Goal: Task Accomplishment & Management: Manage account settings

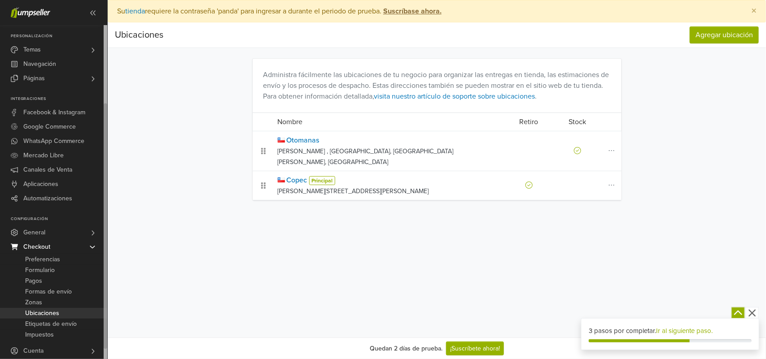
drag, startPoint x: 105, startPoint y: 241, endPoint x: 111, endPoint y: 321, distance: 80.1
click at [111, 321] on div "Ver Tienda Inicio 3 Pedidos Todos los Pedidos Beta" at bounding box center [383, 179] width 766 height 359
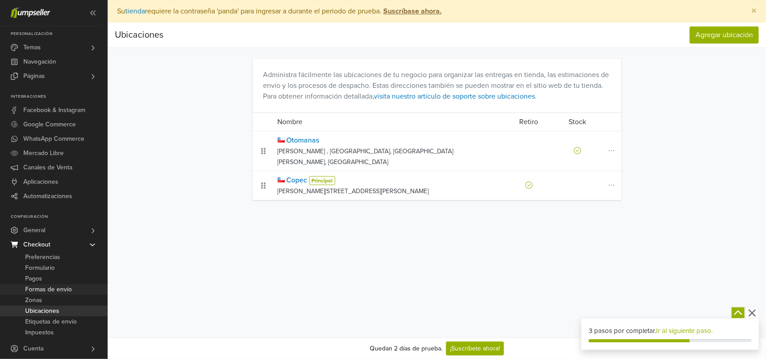
click at [69, 291] on span "Formas de envío" at bounding box center [48, 289] width 47 height 11
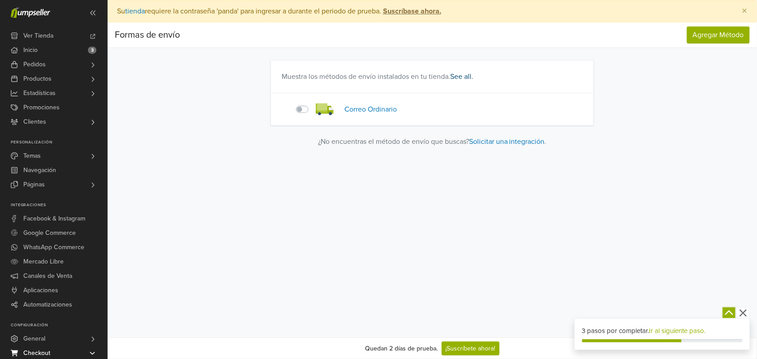
click at [459, 77] on link "See all." at bounding box center [461, 76] width 23 height 9
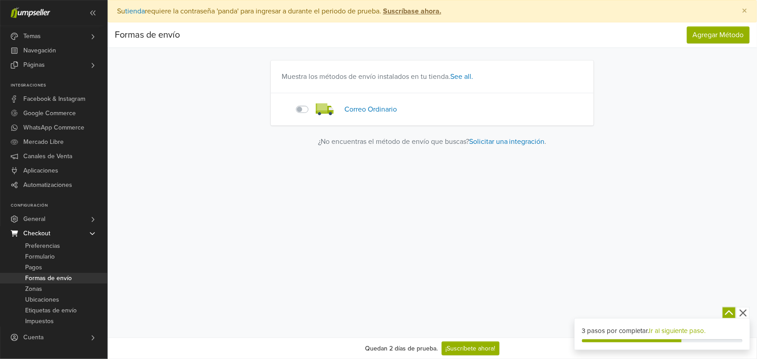
drag, startPoint x: 105, startPoint y: 221, endPoint x: 107, endPoint y: 323, distance: 102.3
click at [107, 323] on nav "Ver Tienda Inicio 3 Pedidos Todos los Pedidos Abandonado Beta" at bounding box center [54, 179] width 108 height 359
drag, startPoint x: 106, startPoint y: 211, endPoint x: 120, endPoint y: 283, distance: 73.6
click at [120, 283] on div "Ver Tienda Inicio 3 Pedidos Todos los Pedidos Beta" at bounding box center [378, 239] width 757 height 479
click at [72, 310] on span "Etiquetas de envío" at bounding box center [51, 311] width 52 height 11
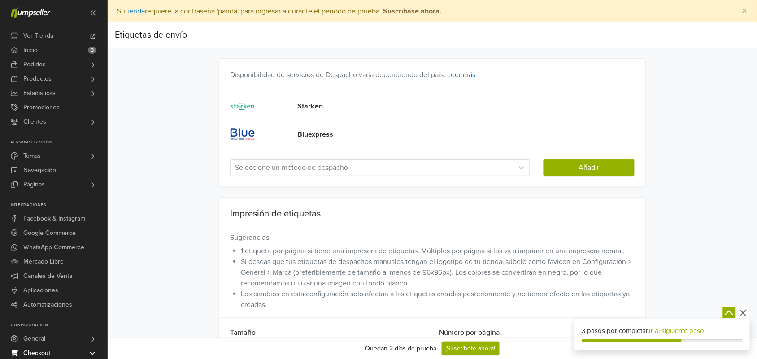
click at [174, 238] on div "Etiquetas de envío Etiquetas de envío Disponibilidad de servicios de Despacho v…" at bounding box center [433, 206] width 650 height 368
click at [334, 129] on div "Bluexpress" at bounding box center [467, 134] width 355 height 25
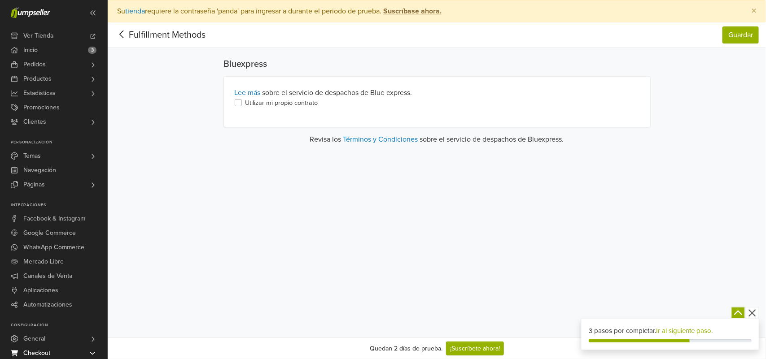
click at [282, 105] on label "Utilizar mi propio contrato" at bounding box center [281, 103] width 73 height 10
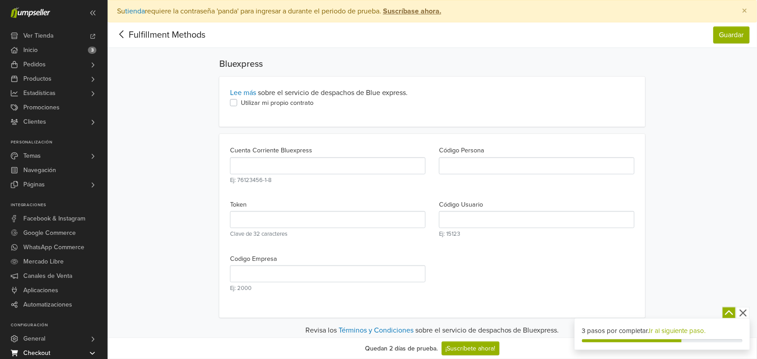
click at [169, 169] on div "Fulfillment Methods Guardar Fulfillment Methods Guardar Bluexpress Lee más sobr…" at bounding box center [433, 179] width 650 height 314
click at [241, 104] on label "Utilizar mi propio contrato" at bounding box center [277, 103] width 73 height 10
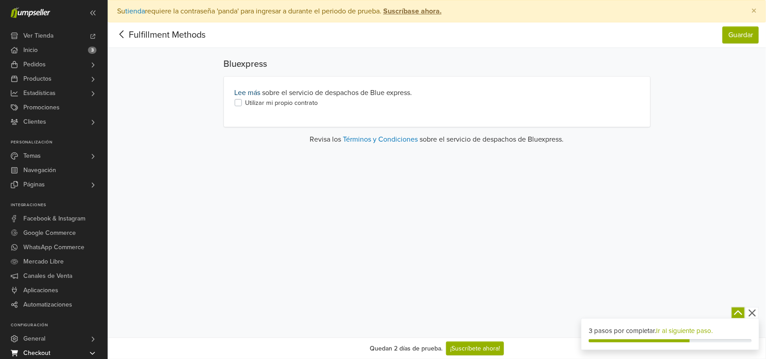
click at [252, 92] on link "Lee más" at bounding box center [248, 92] width 26 height 9
click at [119, 34] on icon at bounding box center [122, 34] width 14 height 11
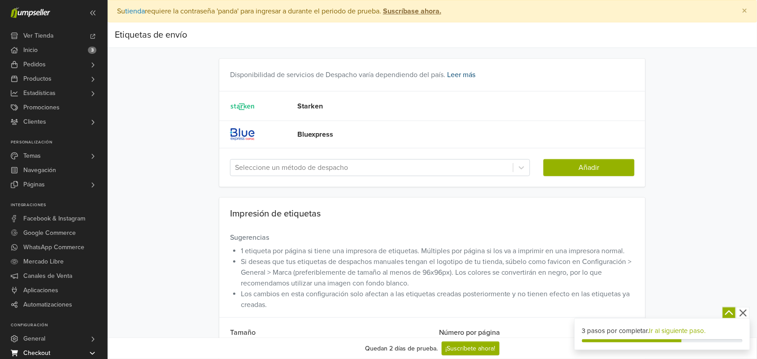
click at [454, 77] on link "Leer más" at bounding box center [461, 74] width 28 height 9
click at [154, 161] on div "Etiquetas de envío Etiquetas de envío Disponibilidad de servicios de Despacho v…" at bounding box center [433, 206] width 650 height 368
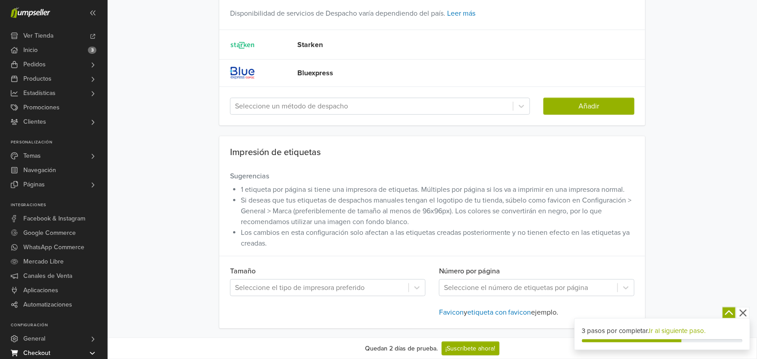
scroll to position [75, 0]
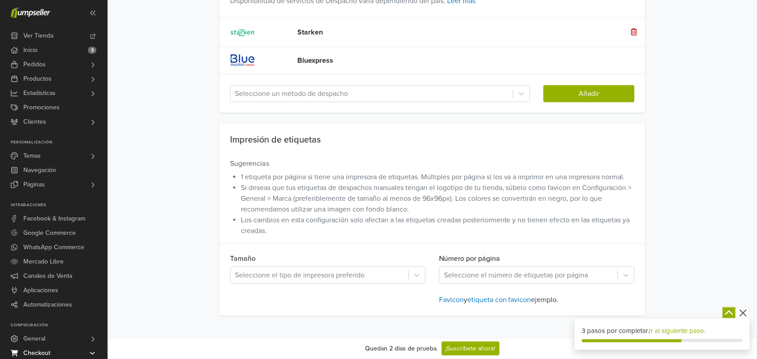
click at [384, 28] on div "Starken" at bounding box center [467, 32] width 355 height 25
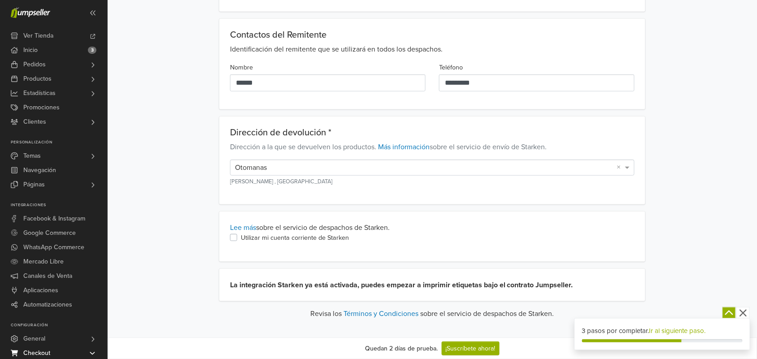
scroll to position [156, 0]
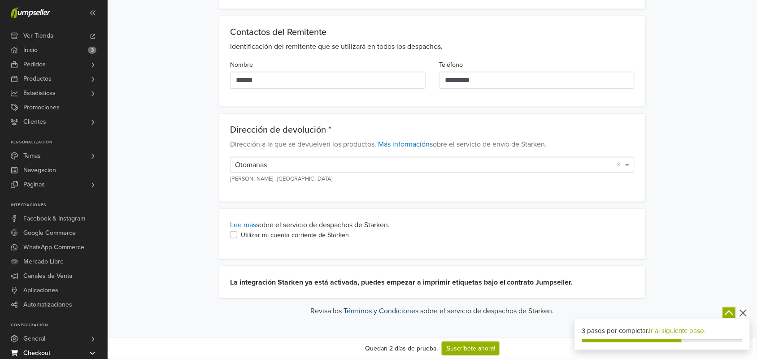
click at [391, 308] on link "Términos y Condiciones" at bounding box center [381, 311] width 75 height 9
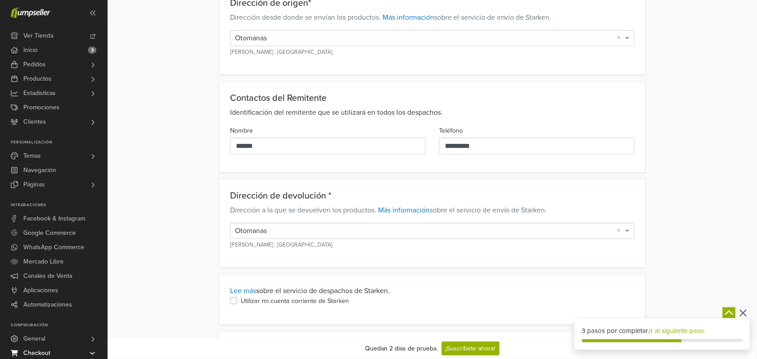
scroll to position [0, 0]
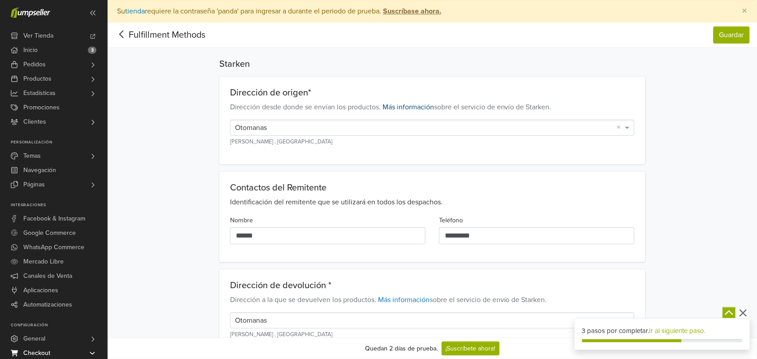
click at [402, 105] on link "Más información" at bounding box center [409, 107] width 52 height 9
click at [741, 125] on div "Fulfillment Methods Guardar Fulfillment Methods Guardar Starken Dirección de or…" at bounding box center [433, 247] width 650 height 450
click at [117, 35] on icon at bounding box center [122, 34] width 14 height 11
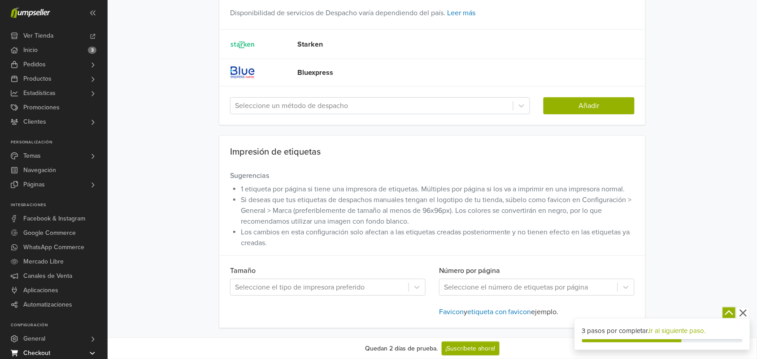
scroll to position [75, 0]
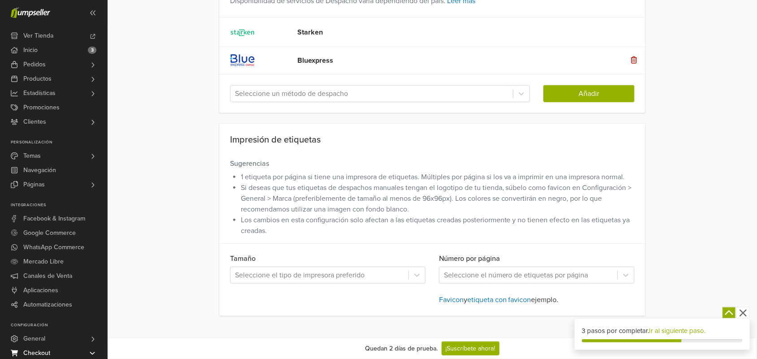
click at [341, 70] on div "Bluexpress" at bounding box center [467, 60] width 355 height 25
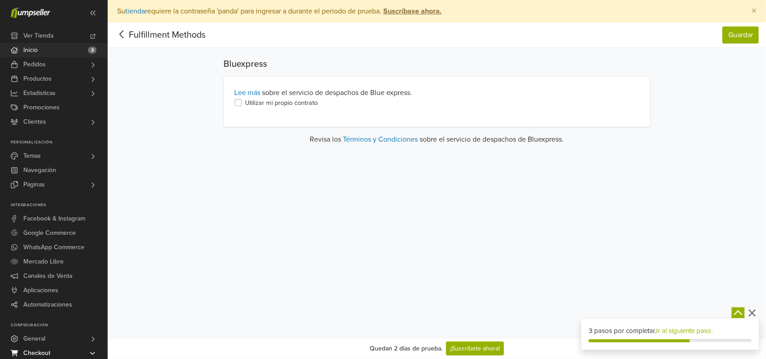
click at [31, 54] on span "Inicio" at bounding box center [30, 50] width 14 height 14
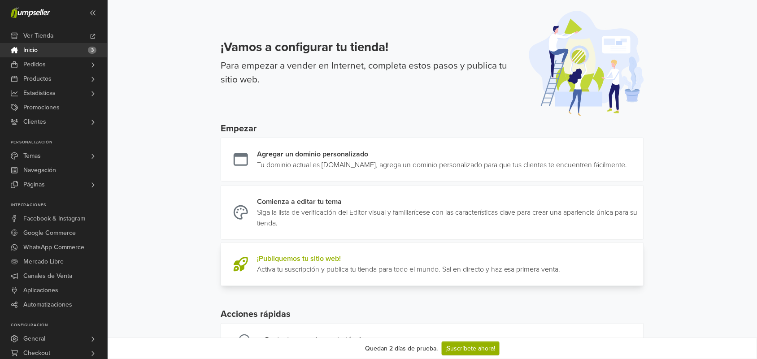
click at [561, 275] on link at bounding box center [561, 265] width 0 height 22
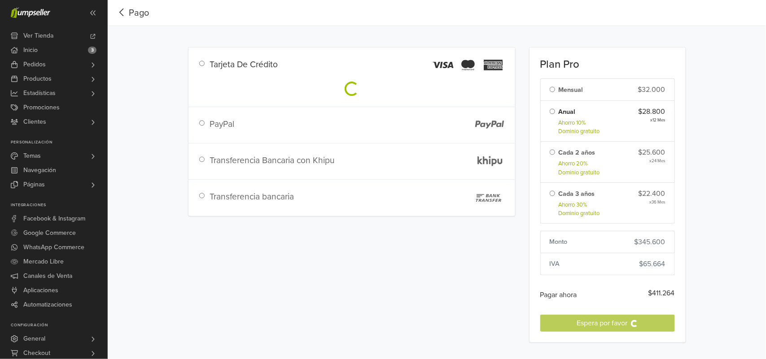
click at [571, 90] on label "Mensual" at bounding box center [571, 90] width 25 height 10
click at [548, 113] on li "Anual Ahorro 10% Dominio gratuito $28.800 x 12 Mes" at bounding box center [607, 121] width 135 height 41
